Goal: Transaction & Acquisition: Purchase product/service

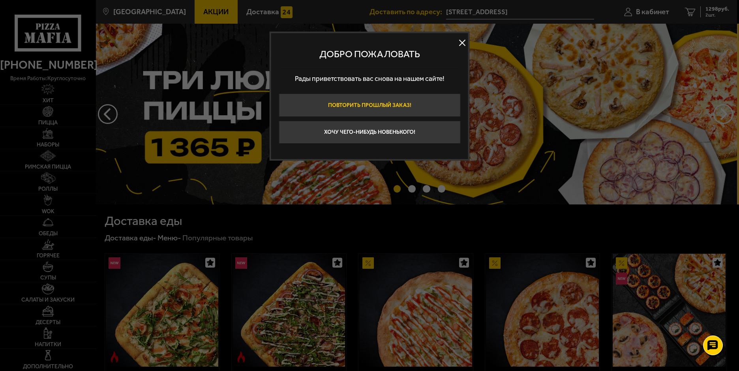
click at [397, 106] on button "Повторить прошлый заказ!" at bounding box center [370, 105] width 182 height 23
click at [397, 106] on img at bounding box center [415, 114] width 643 height 181
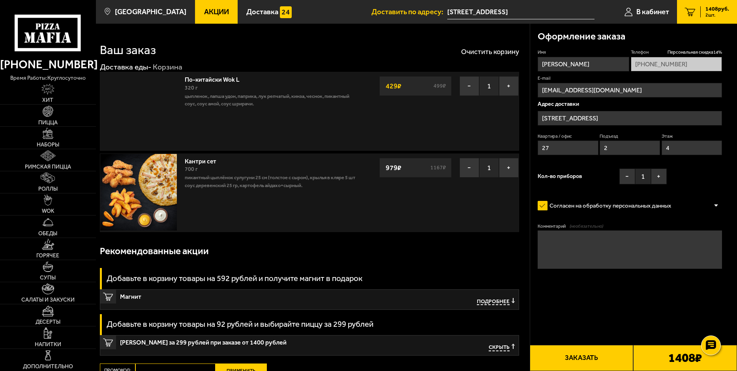
type input "[STREET_ADDRESS]"
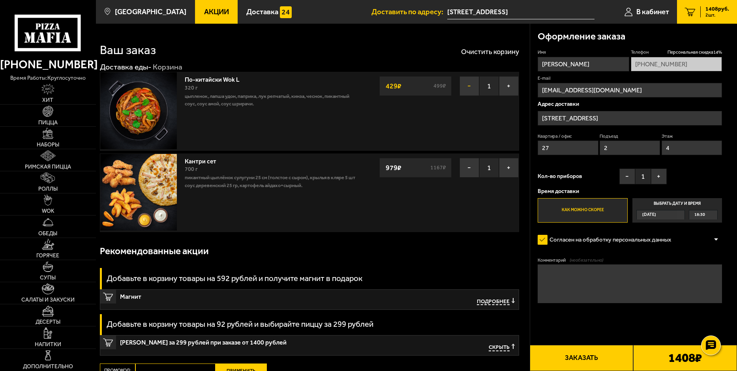
click at [471, 89] on button "−" at bounding box center [470, 86] width 20 height 20
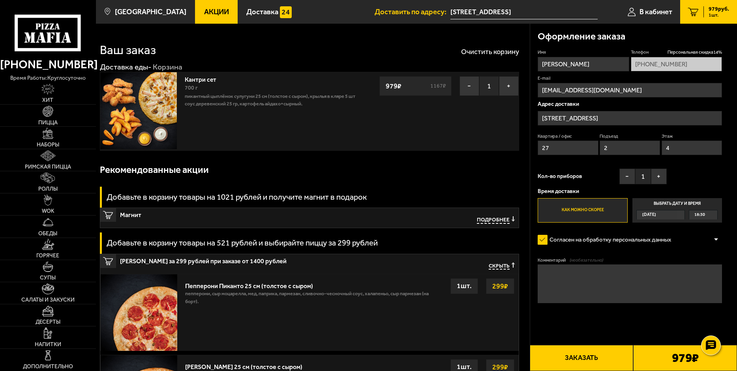
click at [200, 7] on link "Акции" at bounding box center [216, 12] width 43 height 24
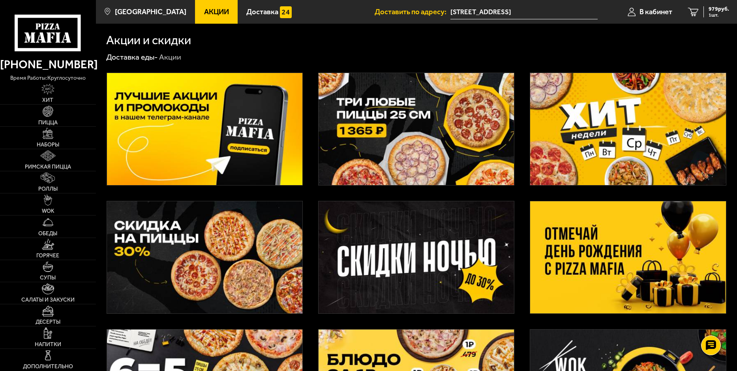
click at [596, 126] on img at bounding box center [627, 129] width 195 height 112
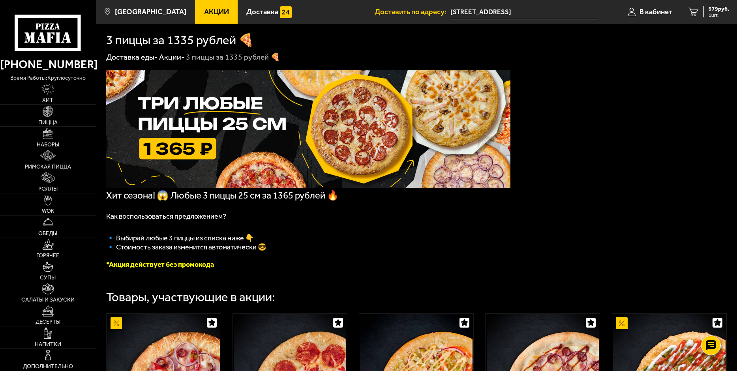
click at [205, 18] on link "Акции" at bounding box center [216, 12] width 43 height 24
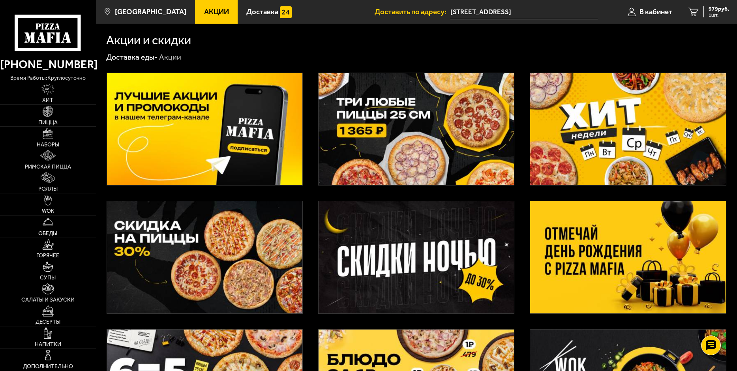
click at [634, 119] on img at bounding box center [627, 129] width 195 height 112
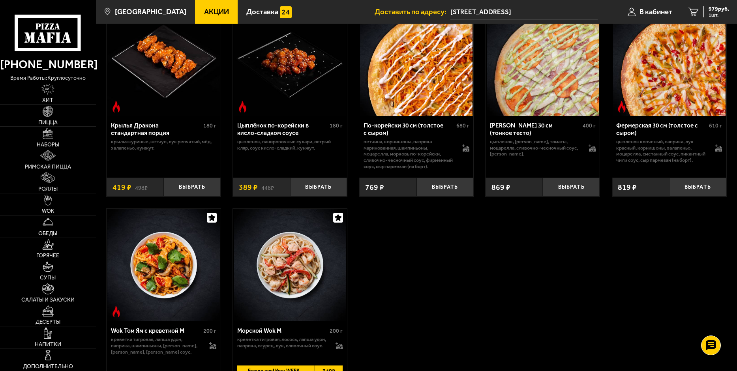
scroll to position [421, 0]
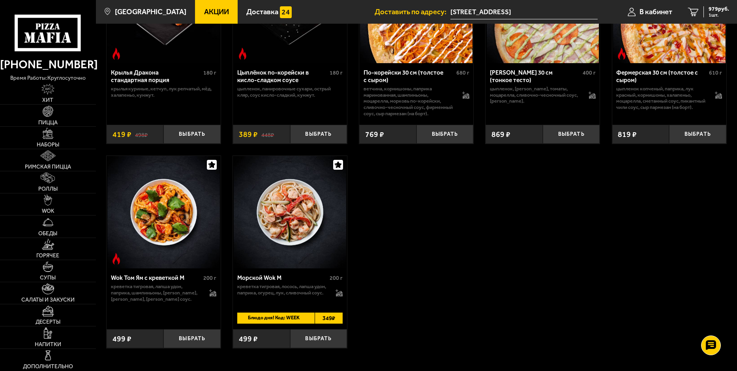
click at [195, 17] on link "Акции" at bounding box center [216, 12] width 43 height 24
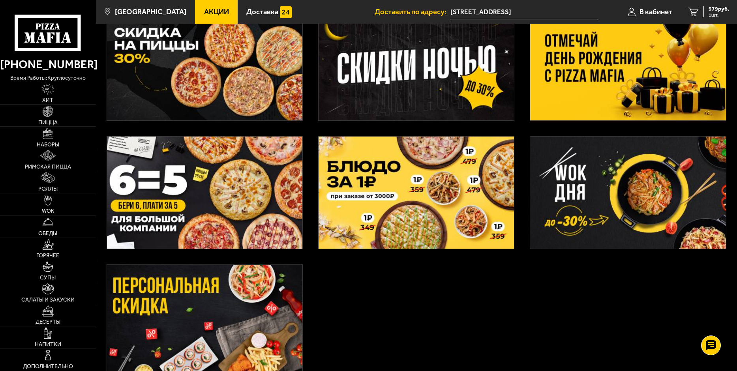
scroll to position [210, 0]
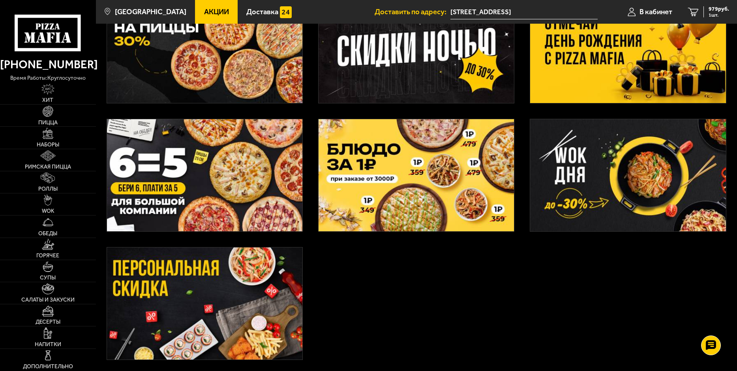
click at [646, 180] on img at bounding box center [627, 175] width 195 height 112
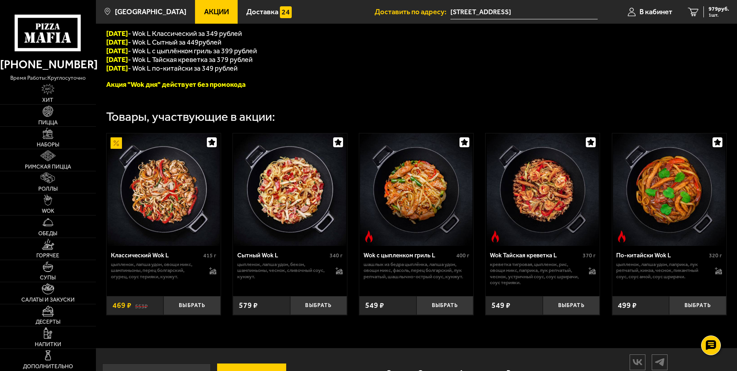
scroll to position [210, 0]
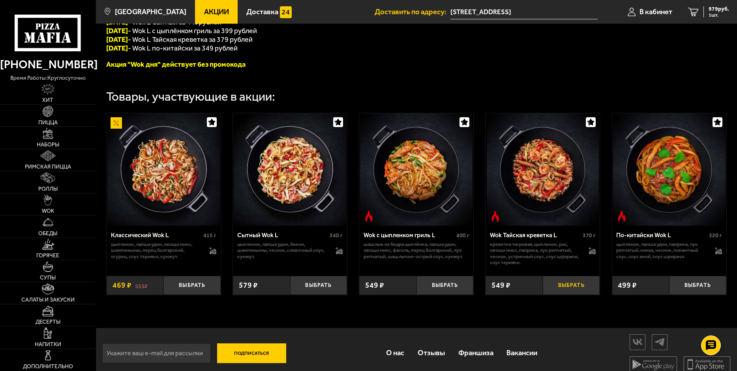
click at [572, 294] on button "Выбрать" at bounding box center [571, 285] width 57 height 19
click at [62, 167] on span "Римская пицца" at bounding box center [48, 167] width 46 height 6
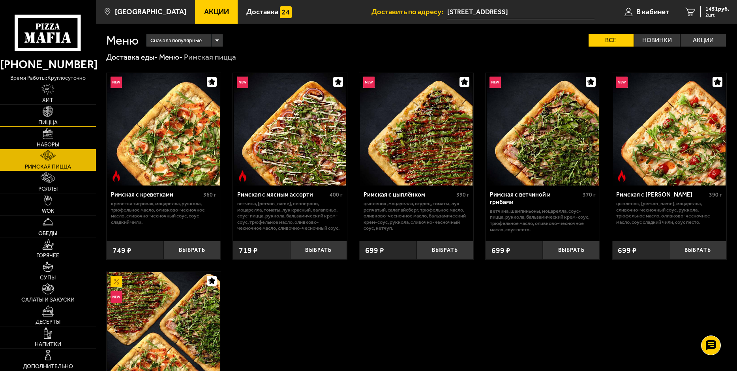
scroll to position [53, 0]
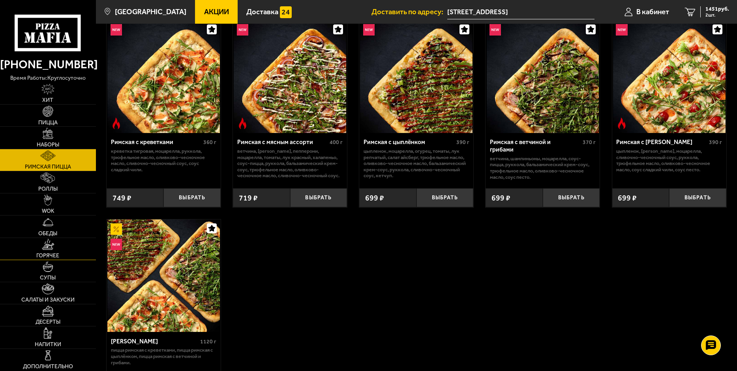
click at [60, 245] on link "Горячее" at bounding box center [48, 249] width 96 height 22
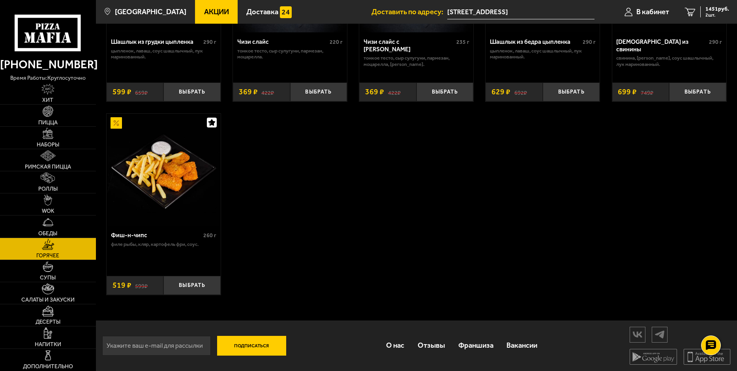
scroll to position [590, 0]
click at [68, 298] on span "Салаты и закуски" at bounding box center [47, 300] width 53 height 6
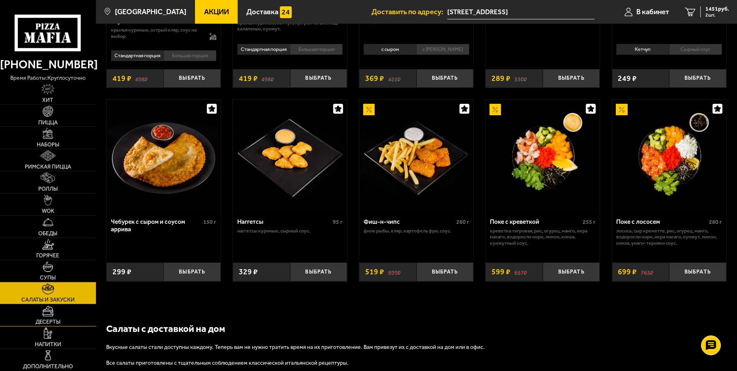
scroll to position [421, 0]
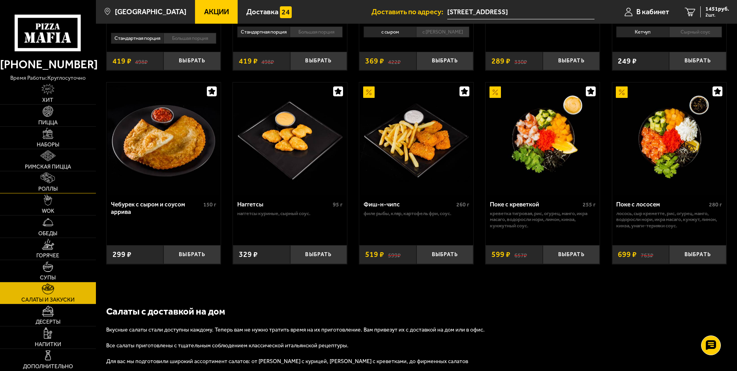
click at [51, 184] on link "Роллы" at bounding box center [48, 182] width 96 height 22
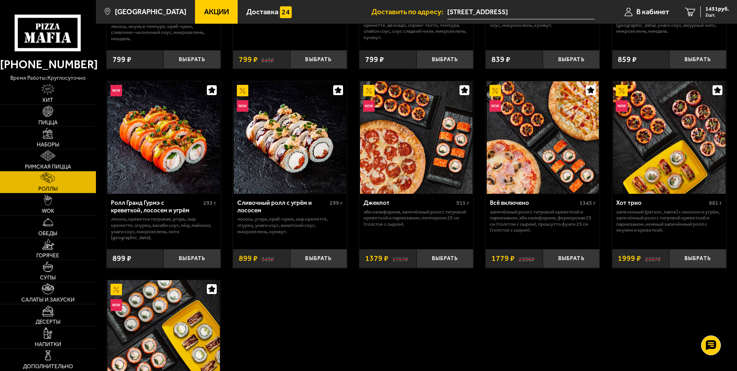
scroll to position [368, 0]
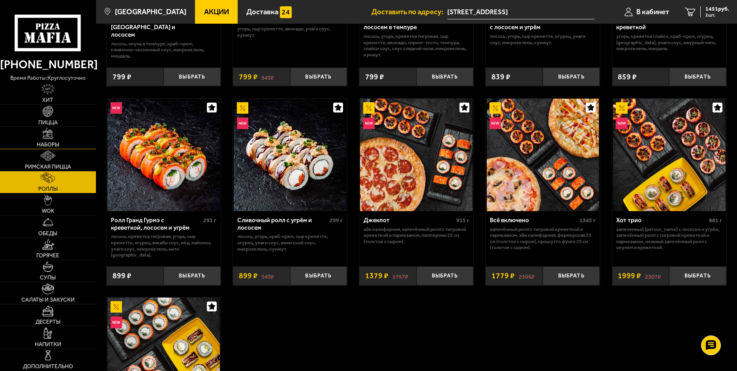
click at [64, 144] on link "Наборы" at bounding box center [48, 138] width 96 height 22
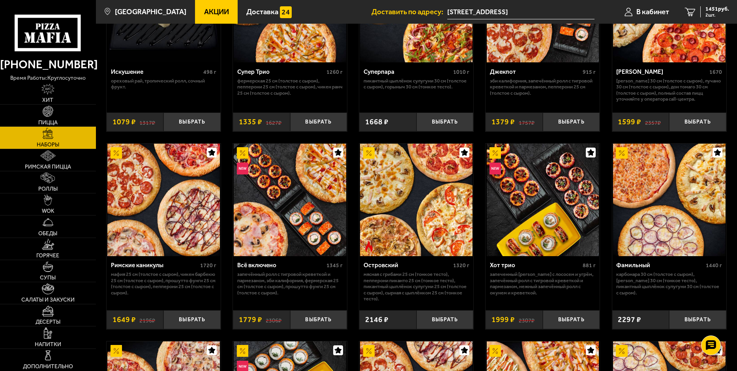
scroll to position [443, 0]
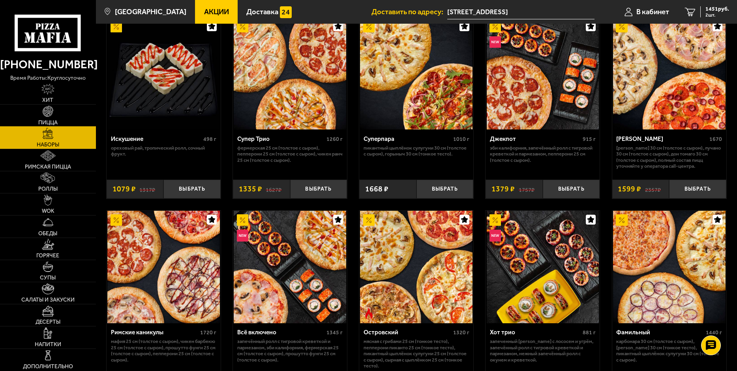
click at [53, 123] on span "Пицца" at bounding box center [47, 123] width 19 height 6
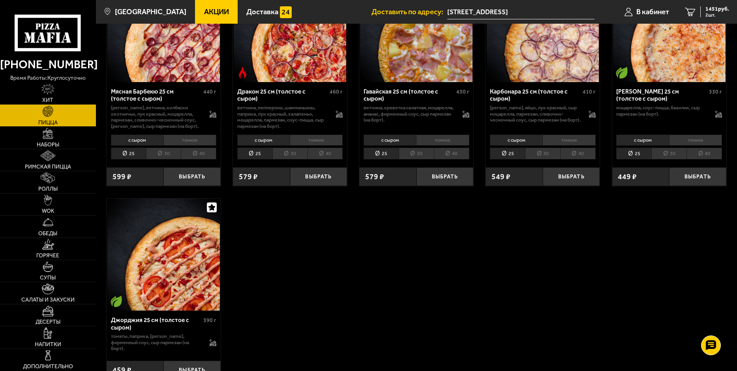
scroll to position [1579, 0]
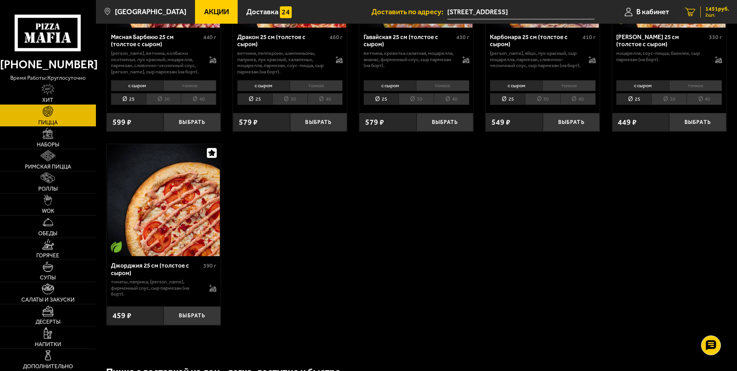
click at [721, 17] on span "2 шт." at bounding box center [718, 15] width 24 height 5
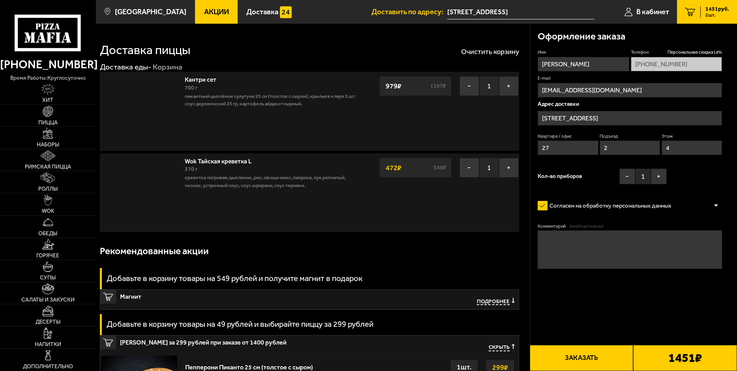
type input "[STREET_ADDRESS]"
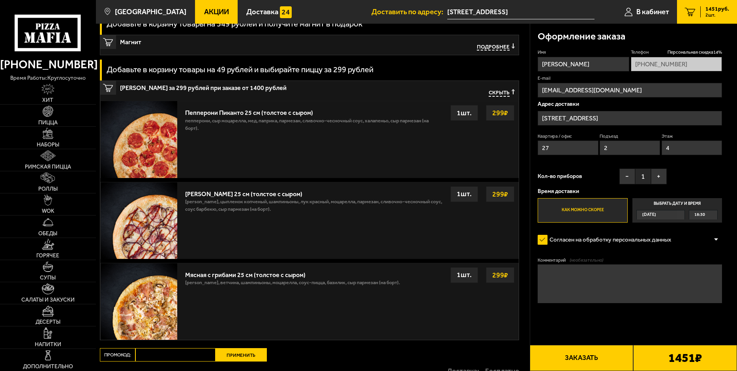
scroll to position [263, 0]
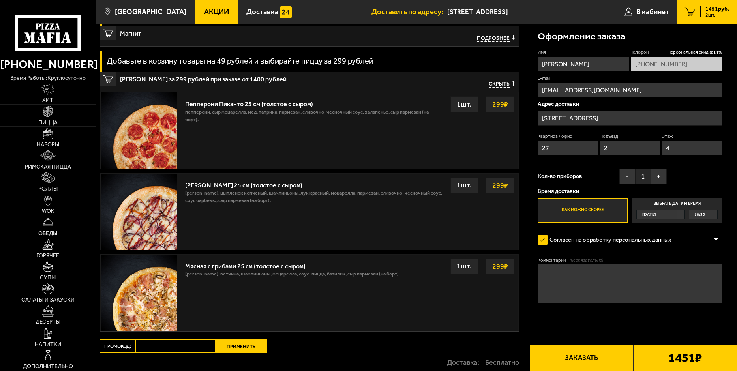
click at [59, 354] on link "Дополнительно" at bounding box center [48, 360] width 96 height 22
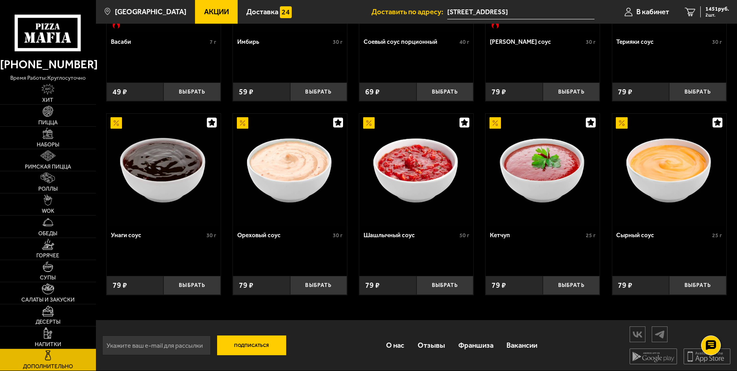
scroll to position [296, 0]
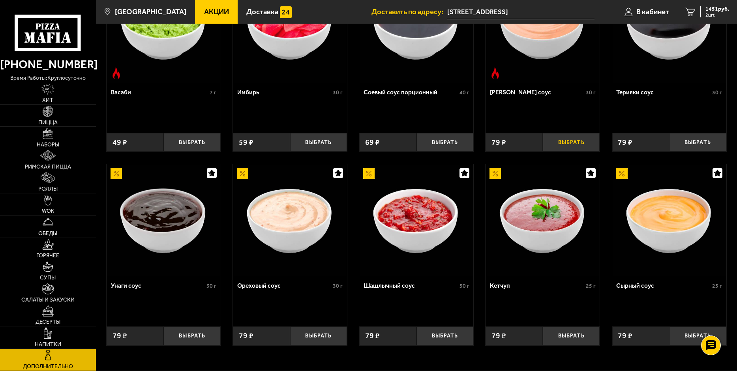
click at [576, 149] on button "Выбрать" at bounding box center [571, 142] width 57 height 19
click at [717, 8] on span "1530 руб." at bounding box center [718, 9] width 24 height 6
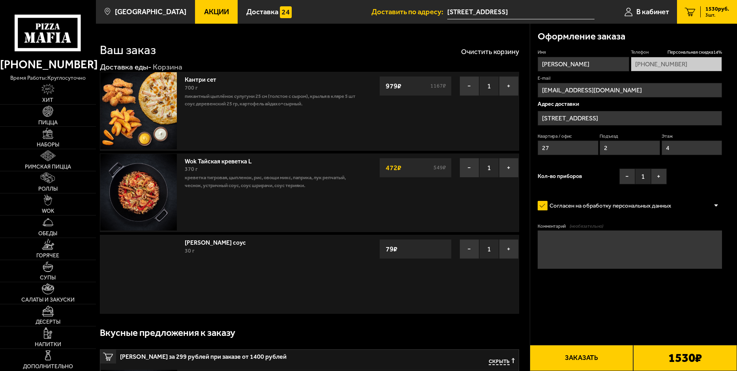
type input "[STREET_ADDRESS]"
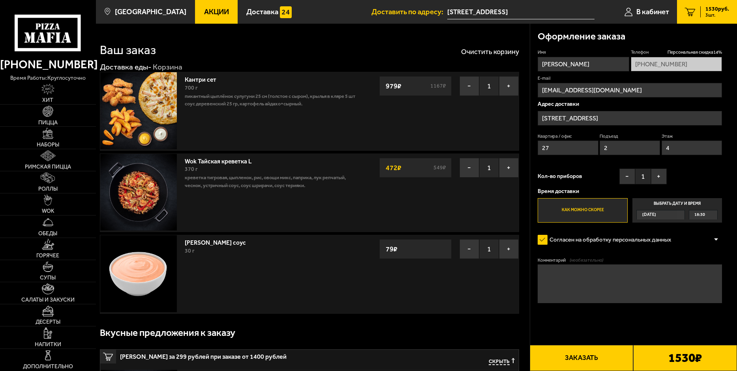
drag, startPoint x: 413, startPoint y: 171, endPoint x: 372, endPoint y: 171, distance: 41.1
click at [372, 171] on div "Wok Тайская креветка L 370 г креветка тигровая, цыпленок, рис, овощи микс, папр…" at bounding box center [309, 193] width 419 height 79
click at [382, 215] on div "Wok Тайская креветка L 370 г креветка тигровая, цыпленок, рис, овощи микс, папр…" at bounding box center [309, 193] width 419 height 79
click at [216, 14] on span "Акции" at bounding box center [216, 12] width 25 height 8
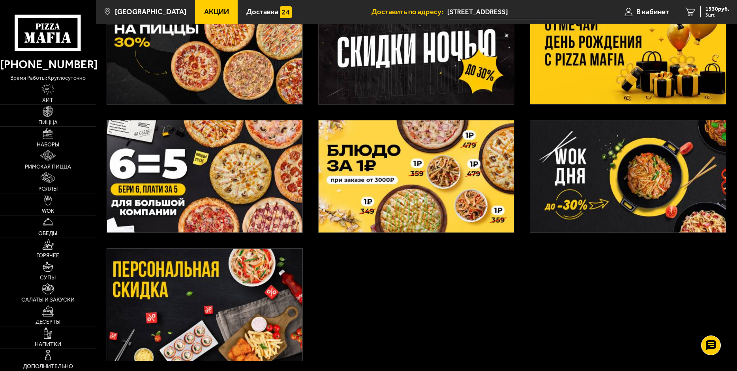
scroll to position [210, 0]
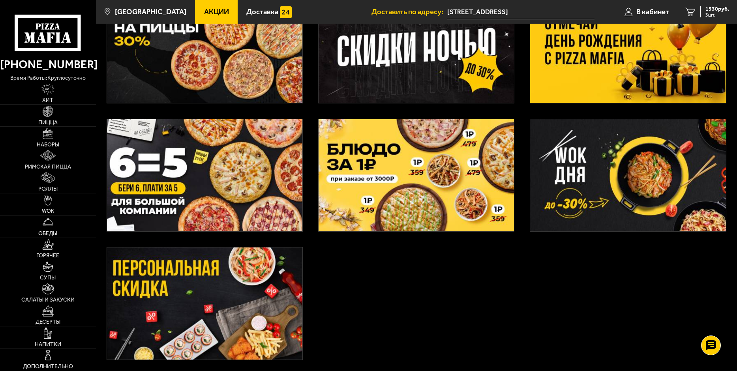
click at [630, 175] on img at bounding box center [627, 175] width 195 height 112
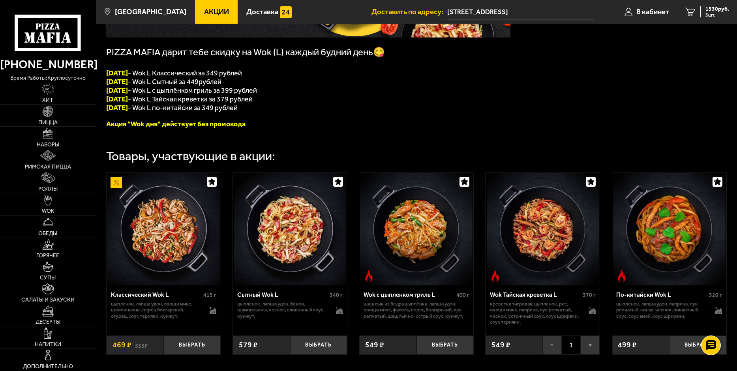
scroll to position [221, 0]
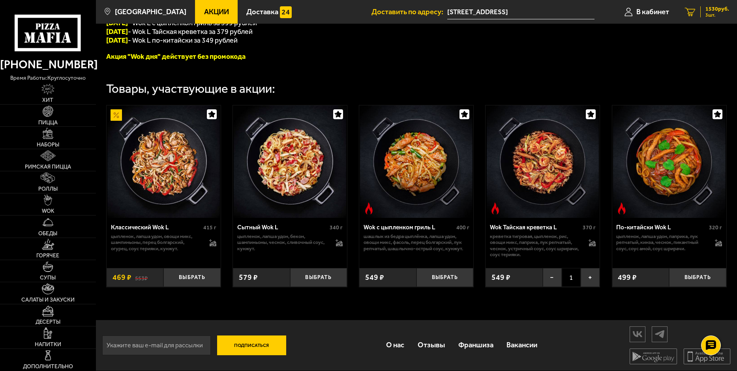
click at [717, 13] on span "3 шт." at bounding box center [718, 15] width 24 height 5
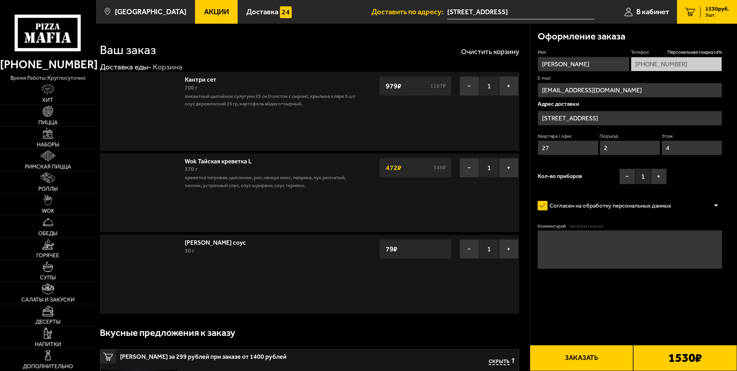
type input "[STREET_ADDRESS]"
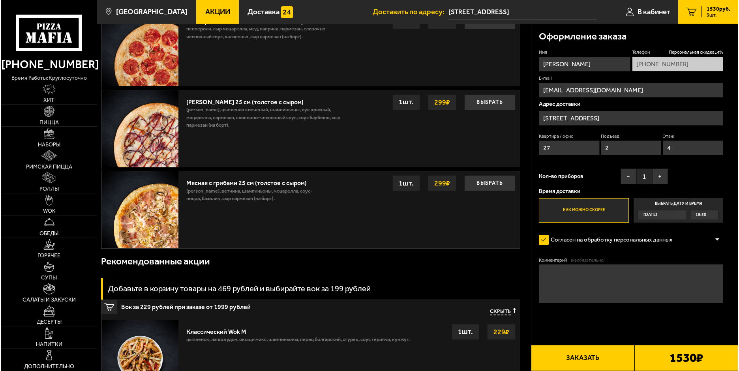
scroll to position [368, 0]
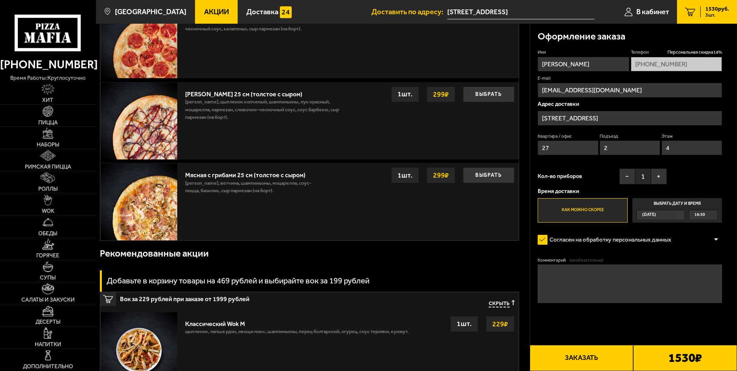
click at [603, 365] on button "Заказать" at bounding box center [582, 358] width 104 height 26
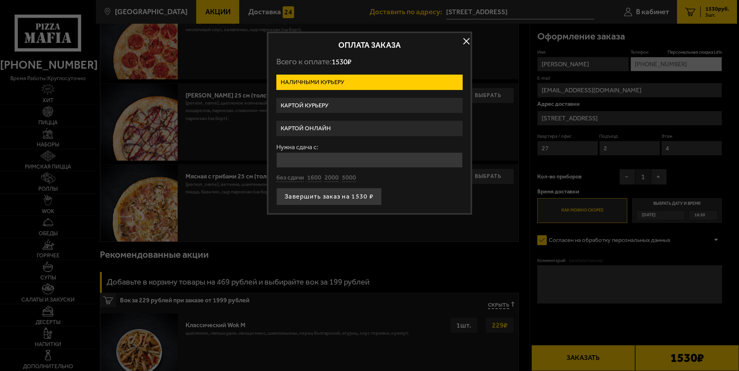
click at [371, 123] on label "Картой онлайн" at bounding box center [369, 128] width 186 height 15
click at [0, 0] on input "Картой онлайн" at bounding box center [0, 0] width 0 height 0
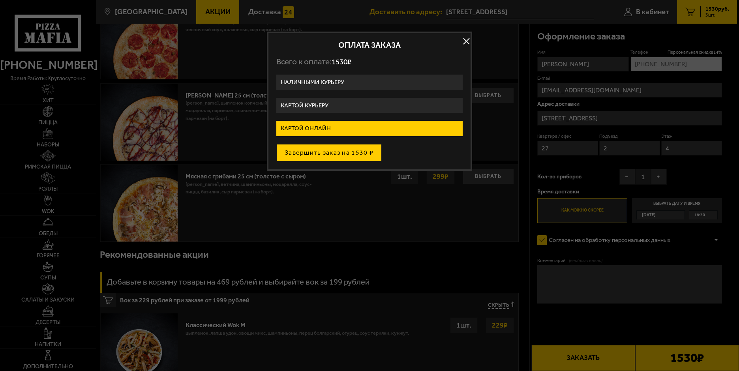
click at [357, 151] on button "Завершить заказ на 1530 ₽" at bounding box center [328, 152] width 105 height 17
